Goal: Information Seeking & Learning: Find specific fact

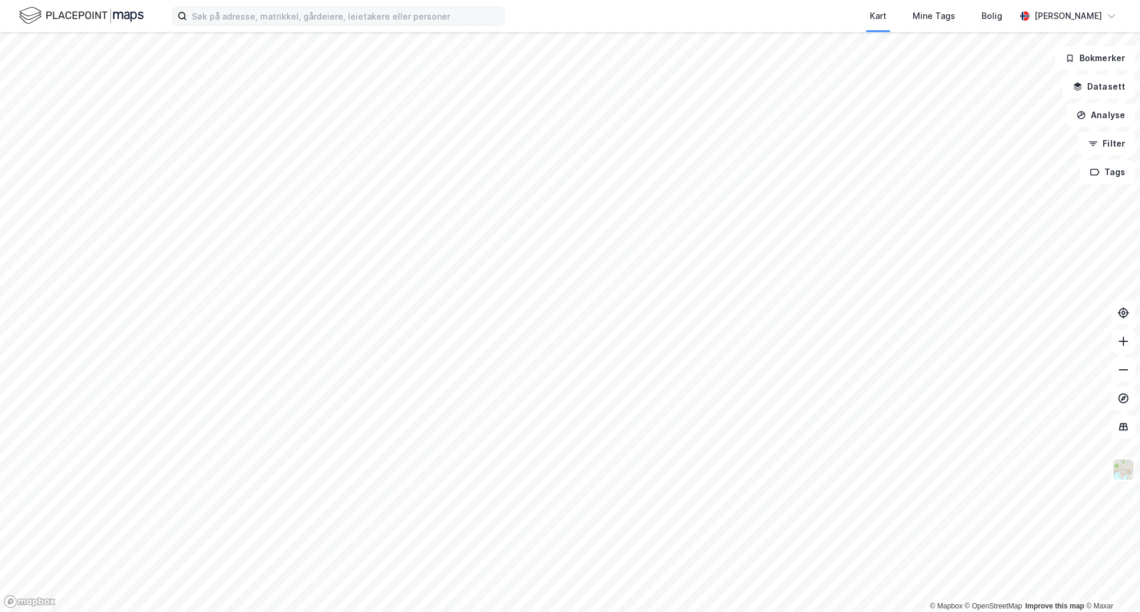
click at [292, 25] on label at bounding box center [338, 16] width 333 height 19
click at [292, 25] on input at bounding box center [345, 16] width 317 height 18
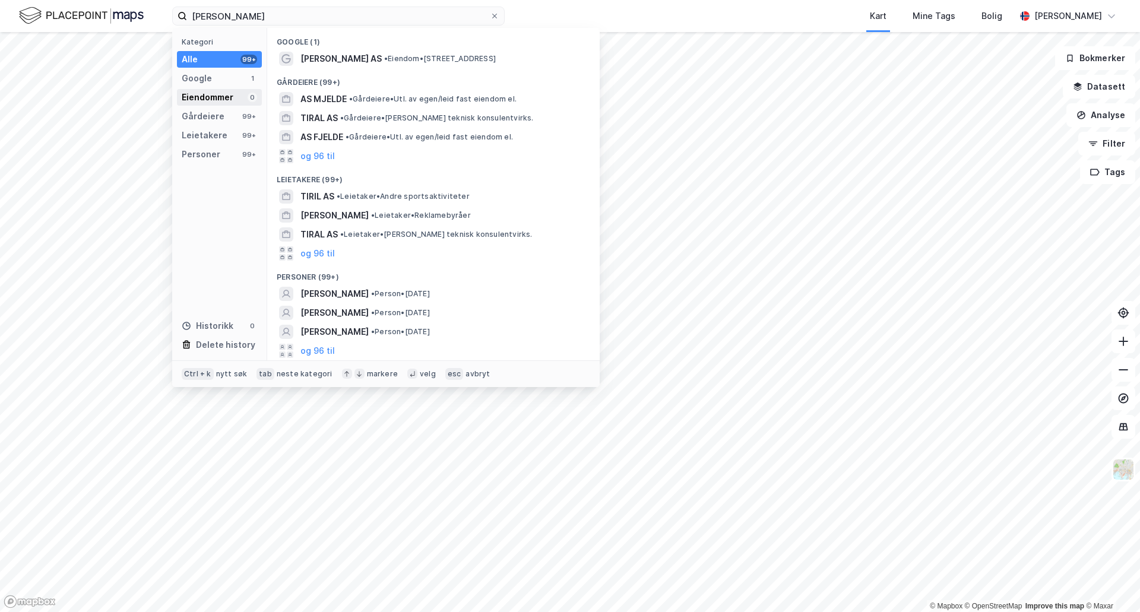
click at [214, 92] on div "Eiendommer" at bounding box center [208, 97] width 52 height 14
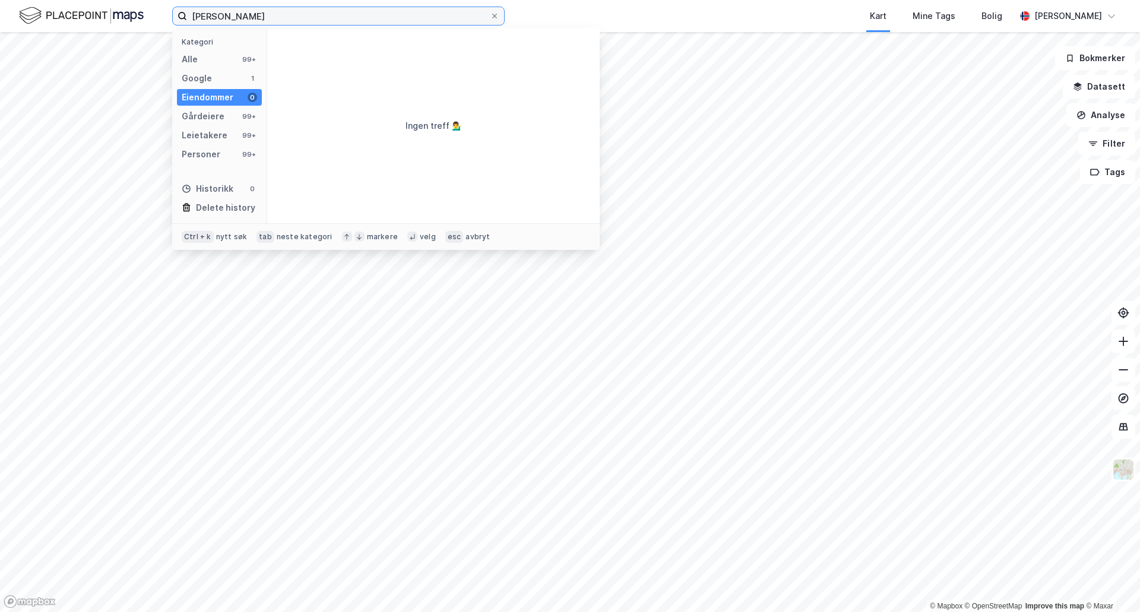
click at [295, 16] on input "[PERSON_NAME]" at bounding box center [338, 16] width 303 height 18
drag, startPoint x: 286, startPoint y: 15, endPoint x: 99, endPoint y: 25, distance: 187.9
click at [113, 26] on div "[PERSON_NAME] Kategori Alle 99+ Google 1 Eiendommer 0 Gårdeiere 99+ Leietakere …" at bounding box center [570, 16] width 1140 height 32
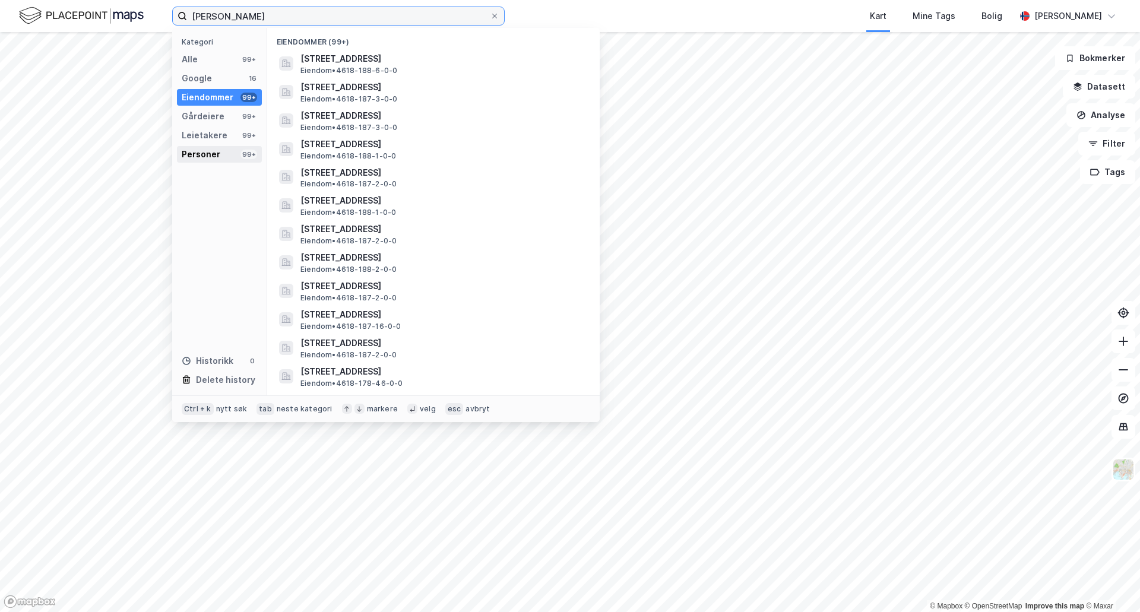
type input "[PERSON_NAME]"
click at [188, 154] on div "Personer" at bounding box center [201, 154] width 39 height 14
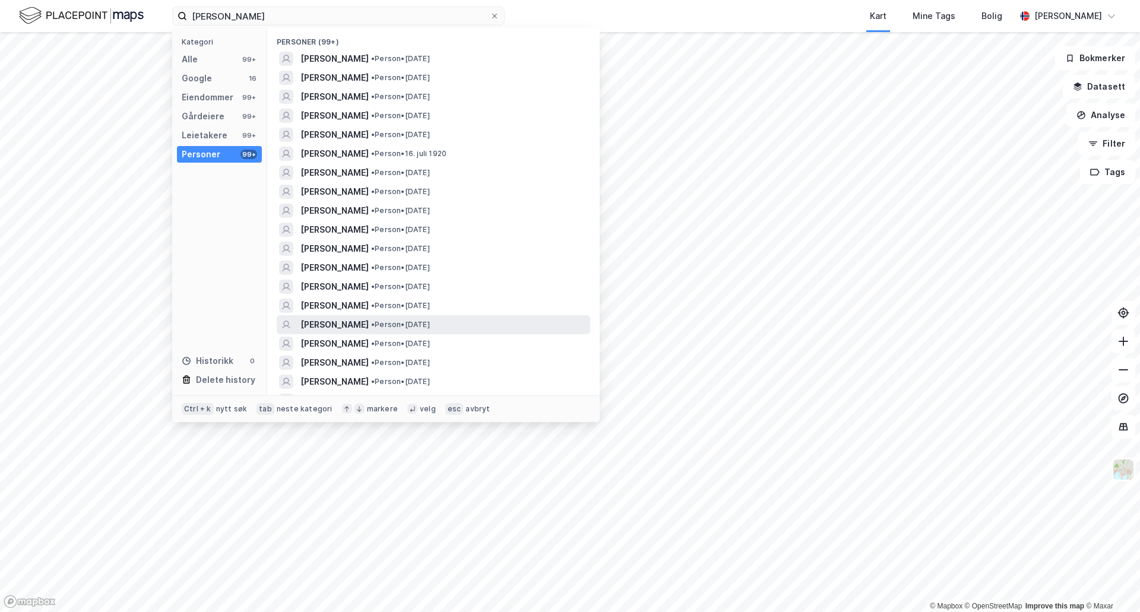
click at [336, 331] on span "[PERSON_NAME]" at bounding box center [335, 325] width 68 height 14
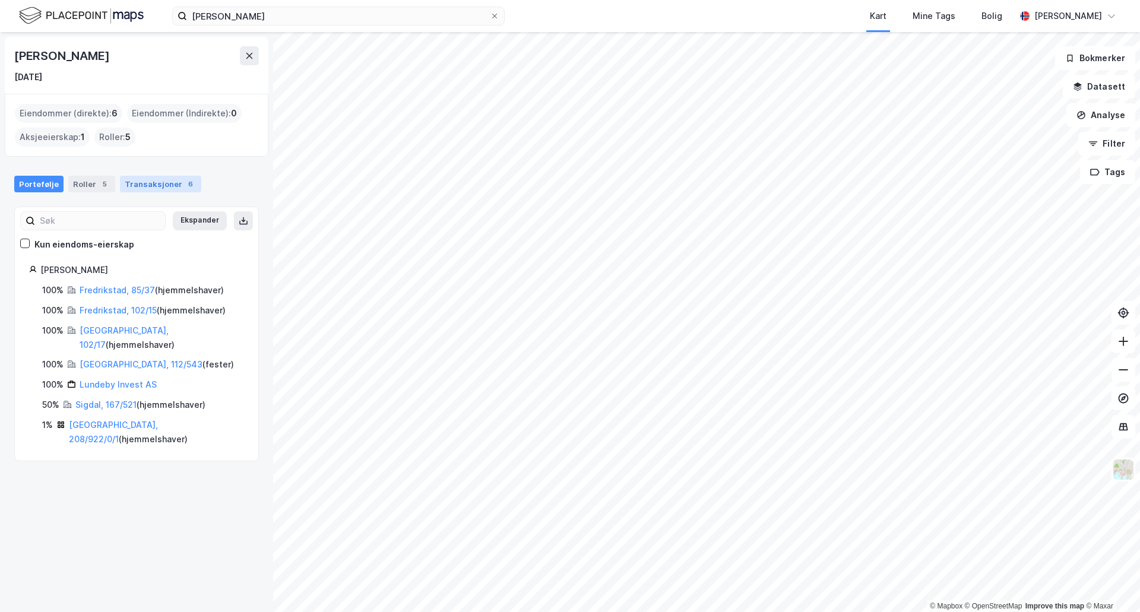
click at [151, 176] on div "Transaksjoner 6" at bounding box center [160, 184] width 81 height 17
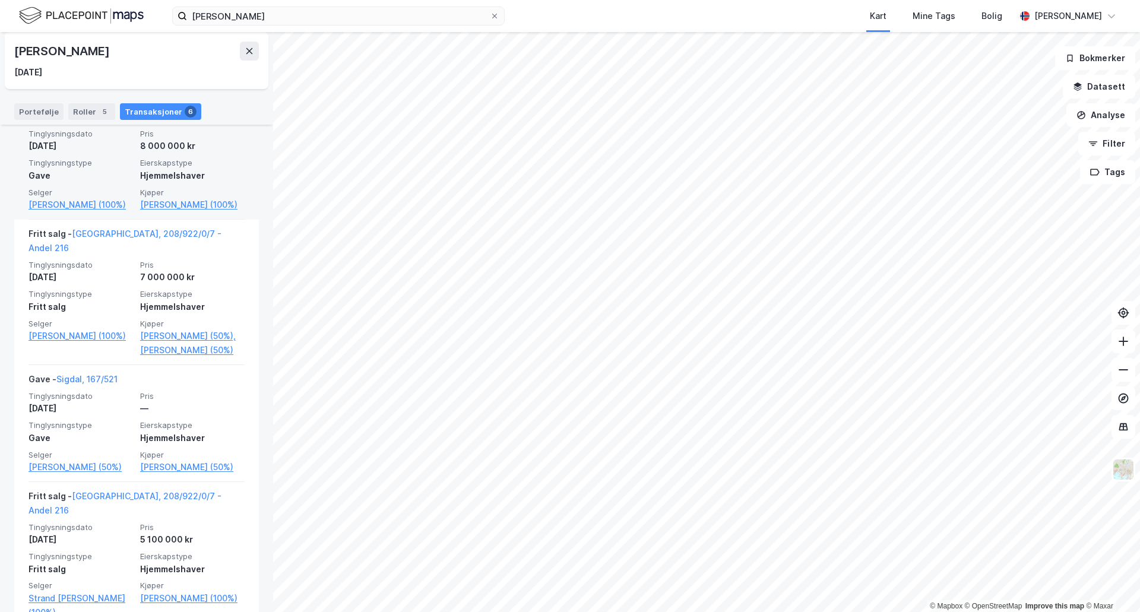
scroll to position [297, 0]
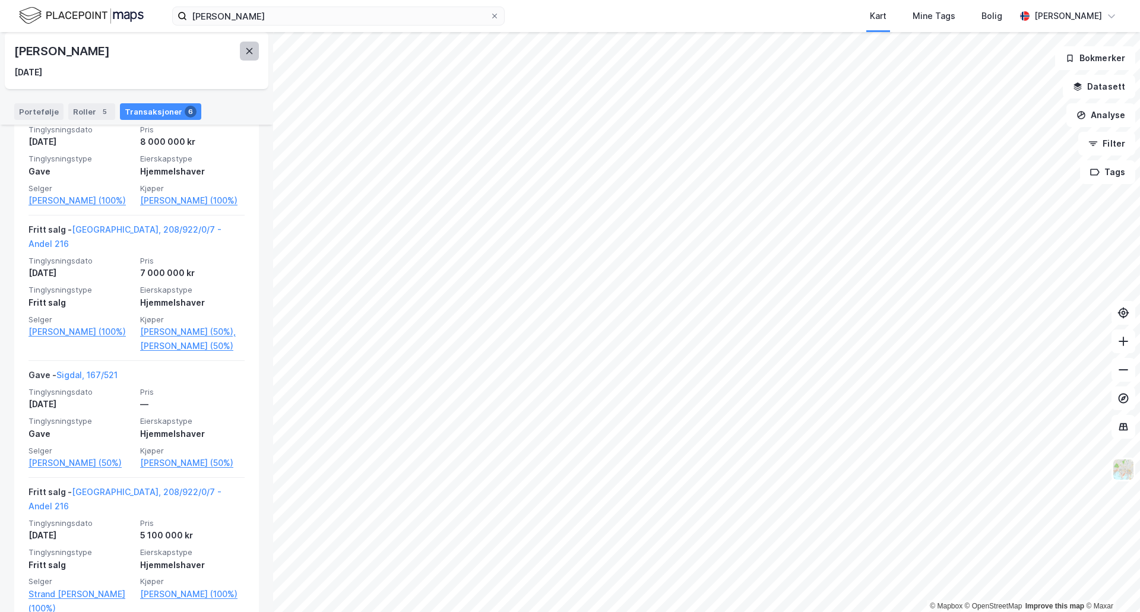
click at [243, 53] on button at bounding box center [249, 51] width 19 height 19
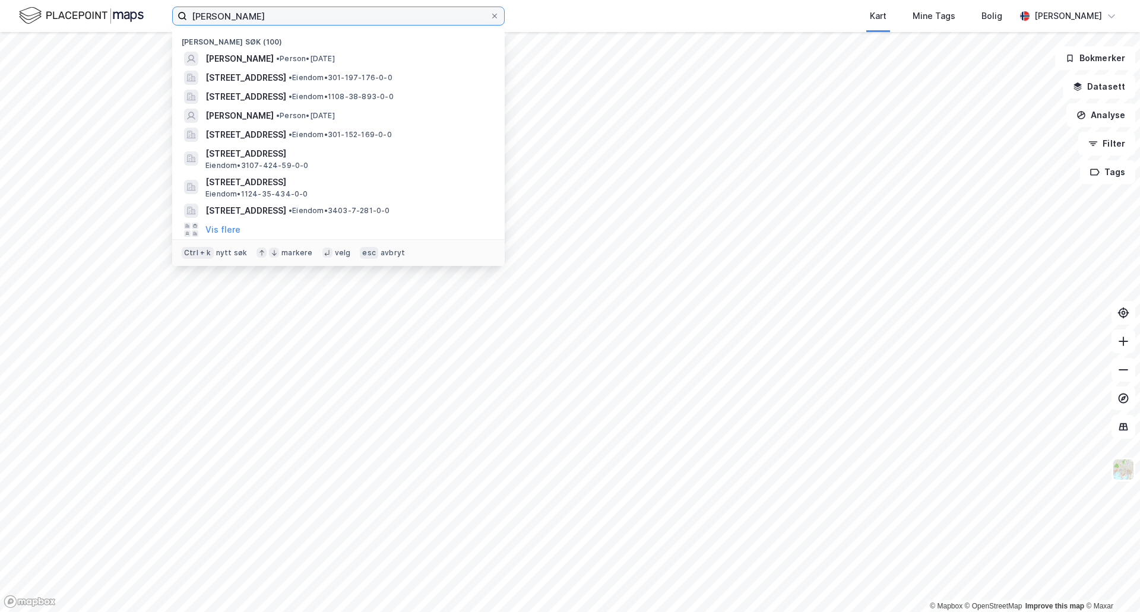
click at [282, 21] on input "[PERSON_NAME]" at bounding box center [338, 16] width 303 height 18
click at [592, 15] on div "Kart Mine Tags Bolig" at bounding box center [789, 16] width 454 height 32
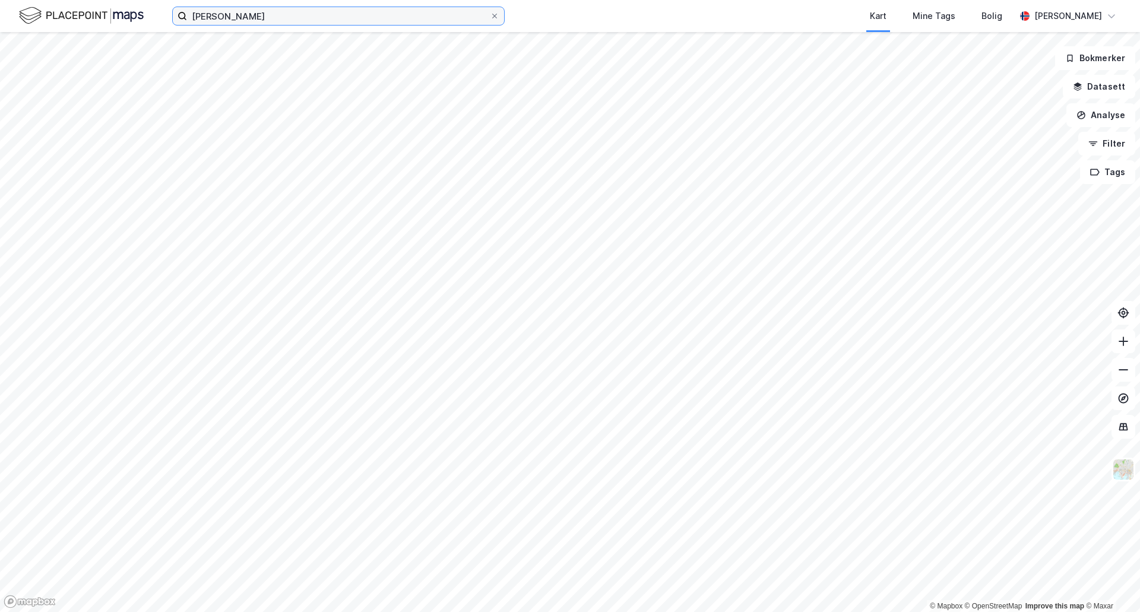
click at [358, 12] on input "[PERSON_NAME]" at bounding box center [338, 16] width 303 height 18
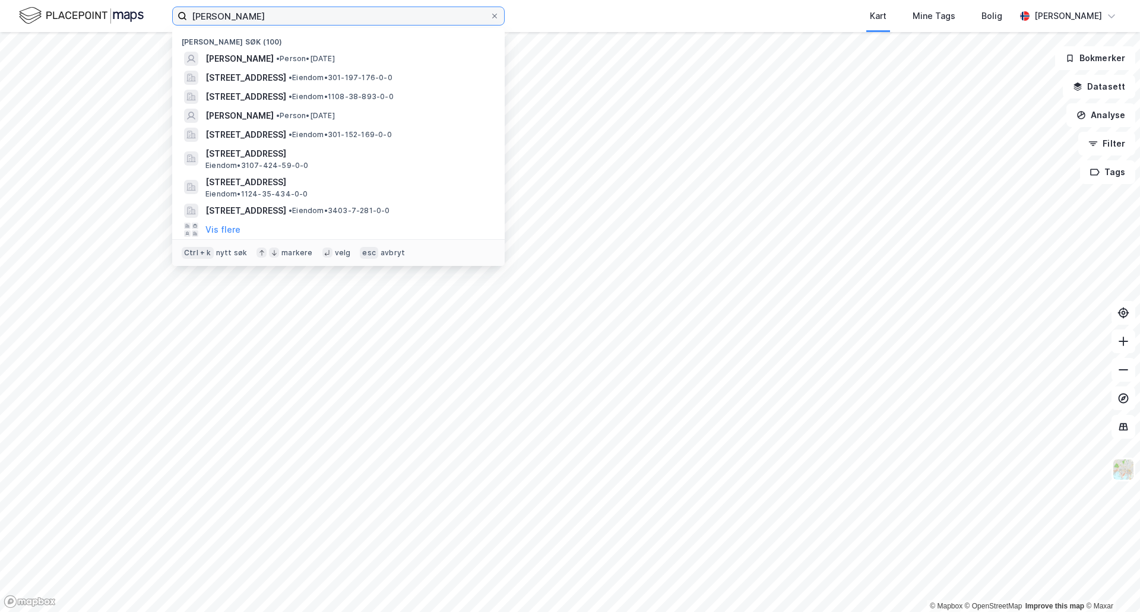
click at [270, 20] on input "[PERSON_NAME]" at bounding box center [338, 16] width 303 height 18
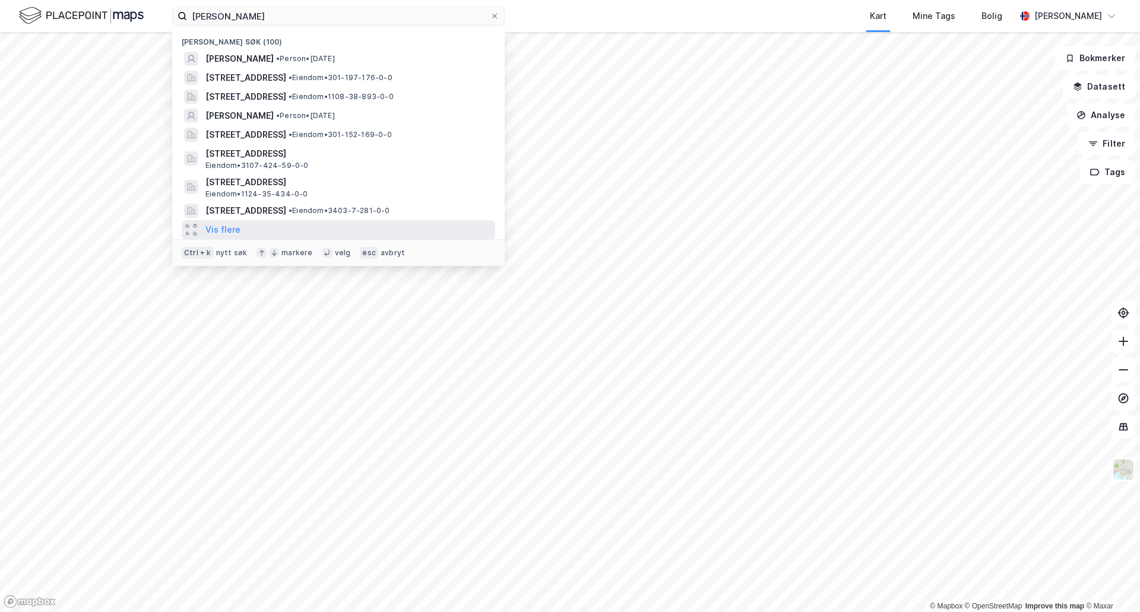
click at [241, 232] on div "Vis flere" at bounding box center [339, 229] width 314 height 19
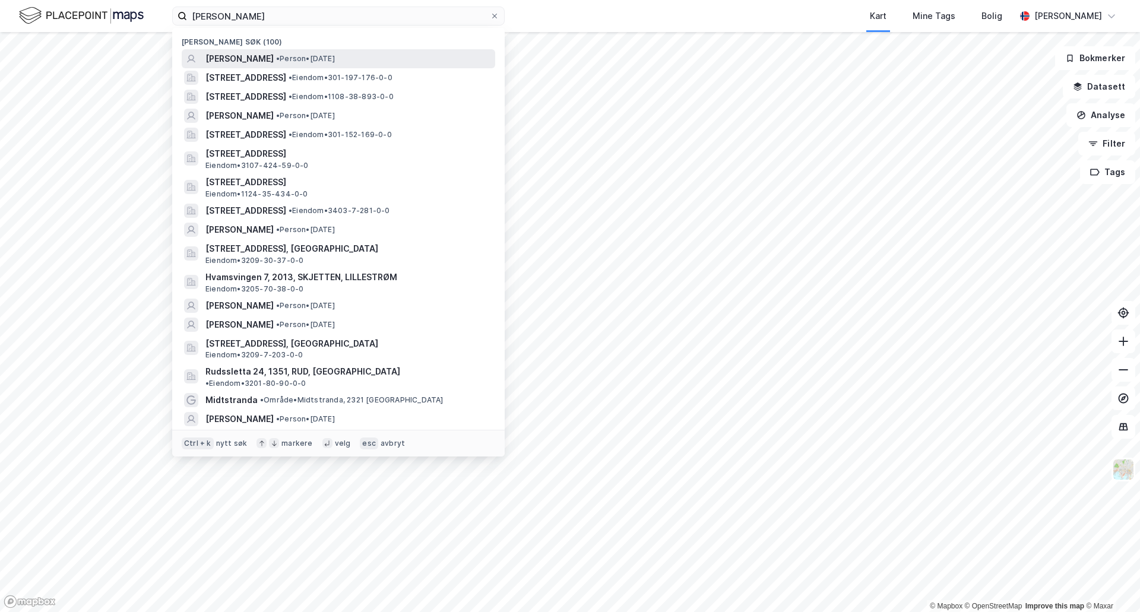
click at [225, 59] on span "[PERSON_NAME]" at bounding box center [240, 59] width 68 height 14
